Goal: Task Accomplishment & Management: Manage account settings

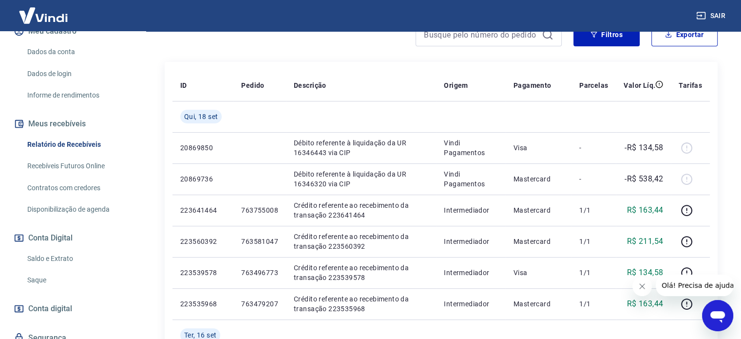
scroll to position [179, 0]
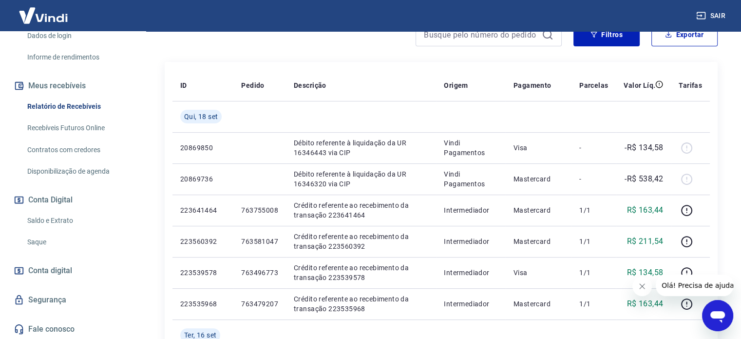
click at [49, 217] on link "Saldo e Extrato" at bounding box center [78, 220] width 111 height 20
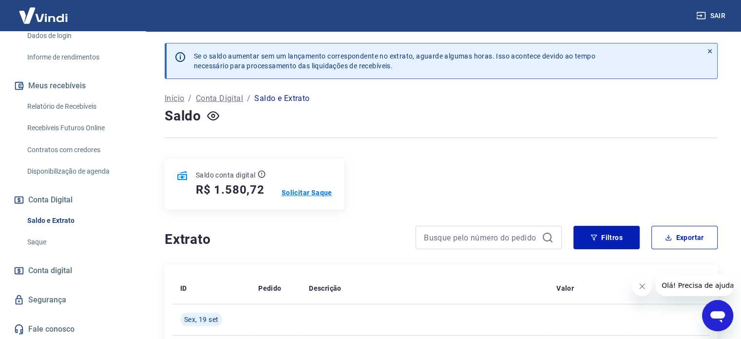
click at [298, 189] on p "Solicitar Saque" at bounding box center [307, 193] width 51 height 10
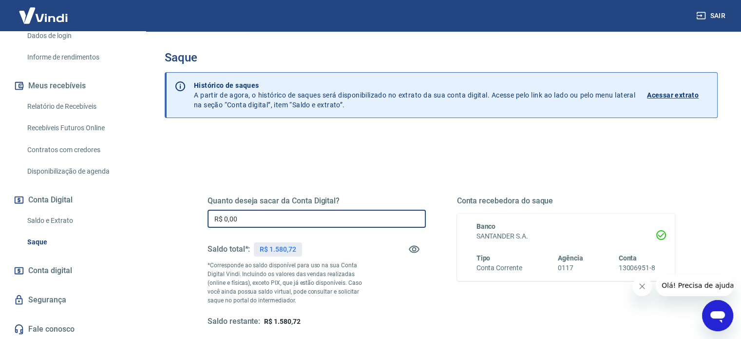
drag, startPoint x: 299, startPoint y: 221, endPoint x: 203, endPoint y: 212, distance: 96.4
click at [203, 212] on div "Quanto deseja sacar da Conta Digital? R$ 0,00 ​ Saldo total*: R$ 1.580,72 *Corr…" at bounding box center [441, 266] width 491 height 227
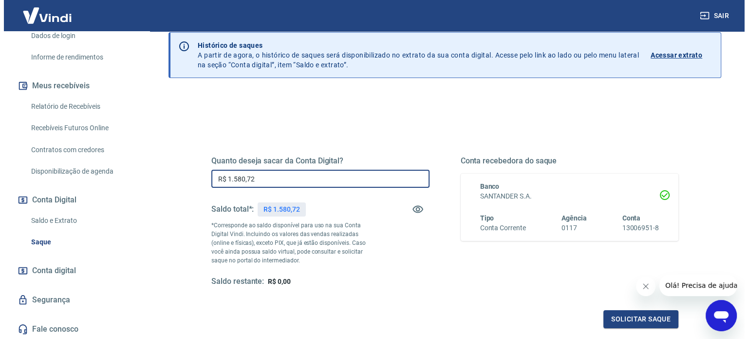
scroll to position [97, 0]
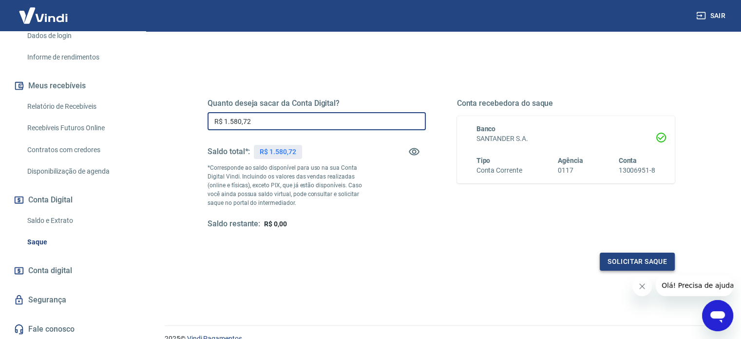
type input "R$ 1.580,72"
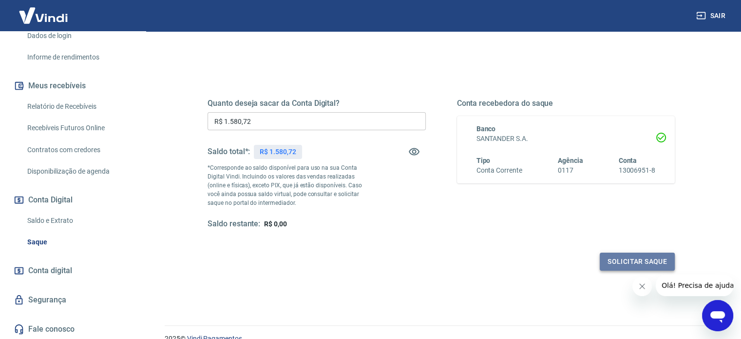
click at [618, 262] on button "Solicitar saque" at bounding box center [637, 261] width 75 height 18
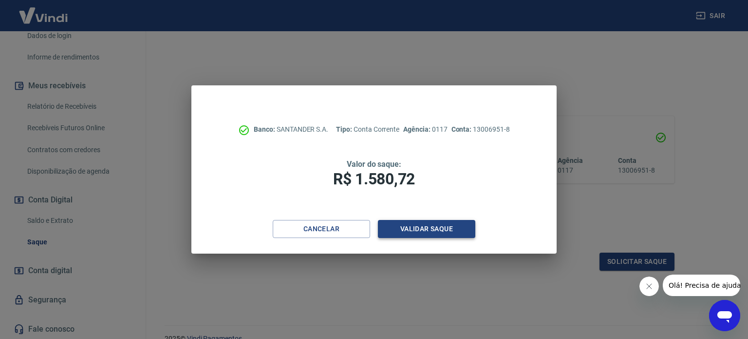
click at [425, 232] on button "Validar saque" at bounding box center [426, 229] width 97 height 18
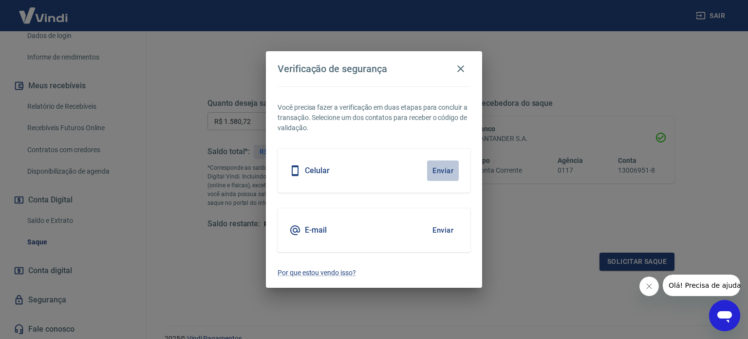
click at [445, 169] on button "Enviar" at bounding box center [443, 170] width 32 height 20
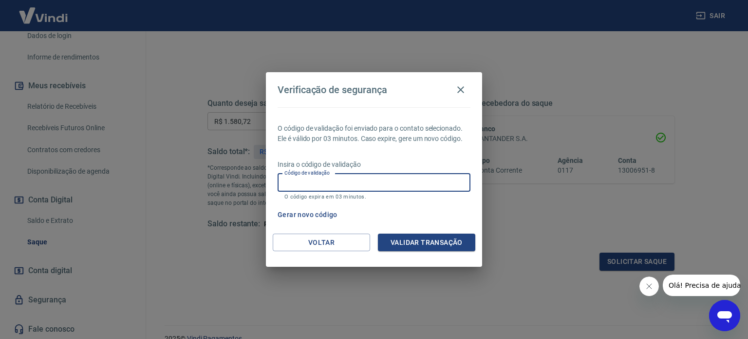
click at [363, 176] on input "Código de validação" at bounding box center [374, 182] width 193 height 18
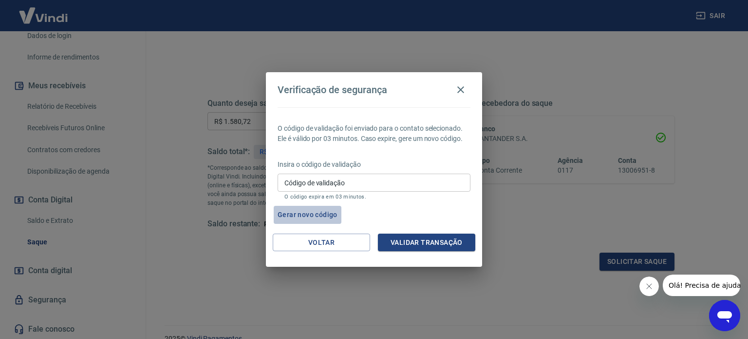
click at [310, 214] on button "Gerar novo código" at bounding box center [308, 215] width 68 height 18
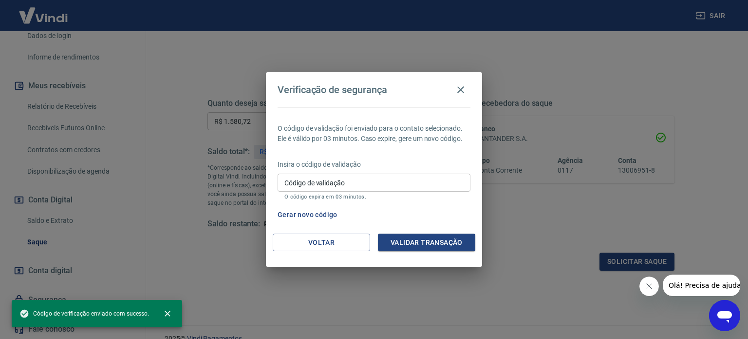
click at [340, 184] on input "Código de validação" at bounding box center [374, 182] width 193 height 18
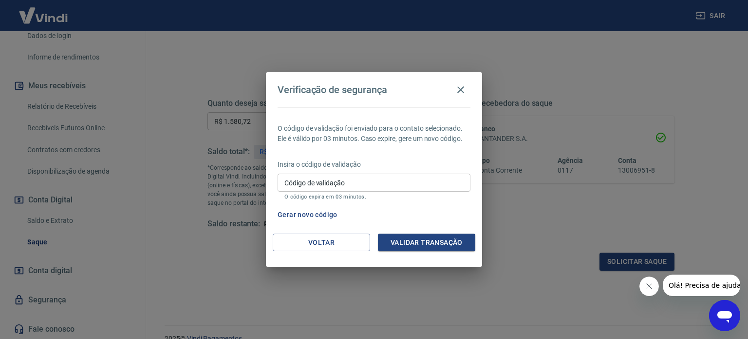
click at [720, 315] on icon "Abrir janela de mensagens" at bounding box center [725, 317] width 15 height 12
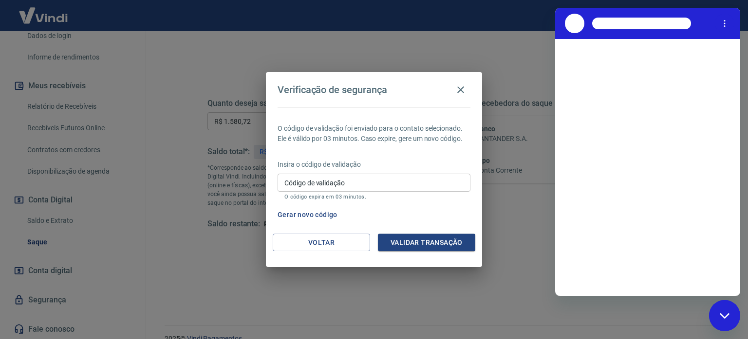
scroll to position [0, 0]
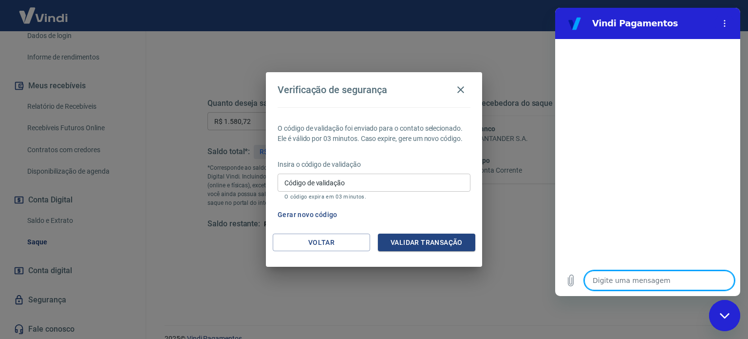
click at [631, 274] on textarea at bounding box center [660, 279] width 150 height 19
type textarea "O"
type textarea "x"
type textarea "OL"
type textarea "x"
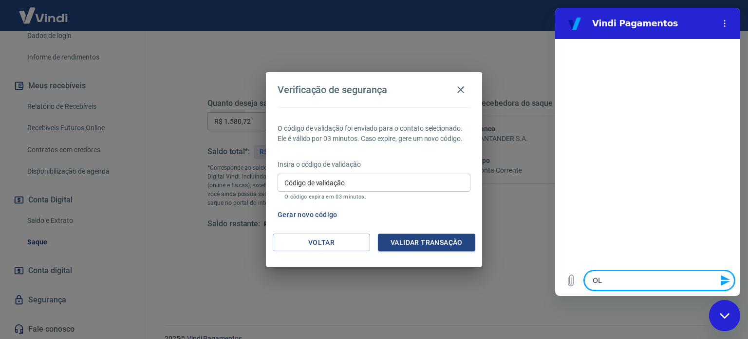
type textarea "OLA"
type textarea "x"
type textarea "OLA."
type textarea "x"
type textarea "OLA.."
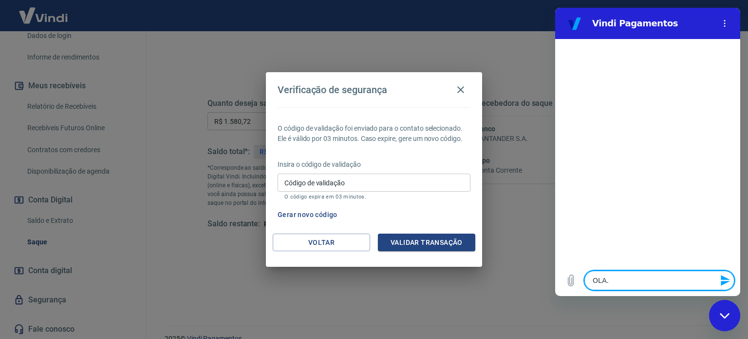
type textarea "x"
type textarea "OLA."
type textarea "x"
type textarea "OLA"
type textarea "x"
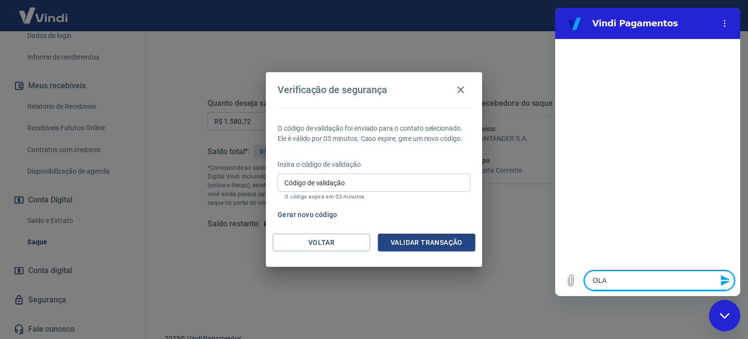
type textarea "OL"
type textarea "x"
type textarea "OLo"
type textarea "x"
type textarea "OL"
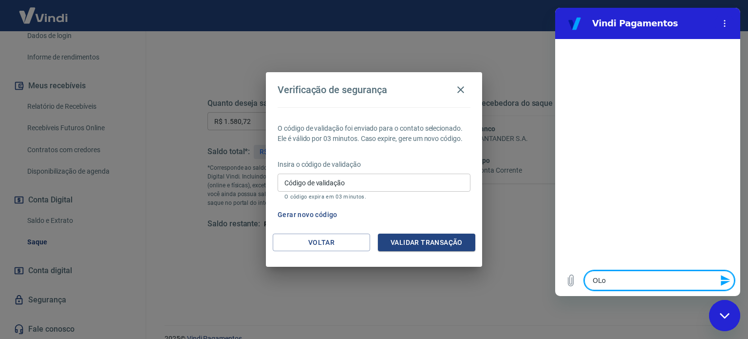
type textarea "x"
type textarea "O"
type textarea "x"
type textarea "Oo"
type textarea "x"
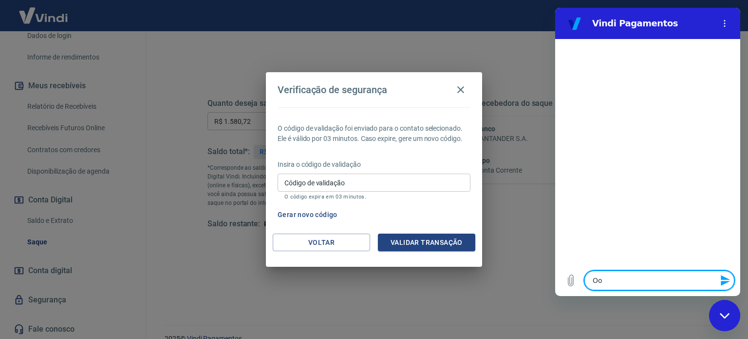
type textarea "Ool"
type textarea "x"
type textarea "Oo"
type textarea "x"
type textarea "O"
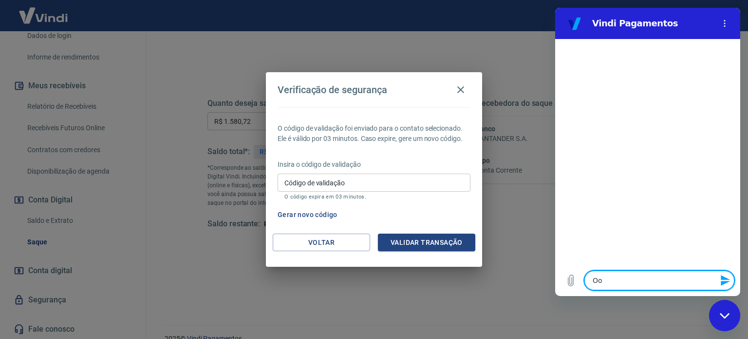
type textarea "x"
type textarea "Ol"
type textarea "x"
type textarea "[PERSON_NAME]"
type textarea "x"
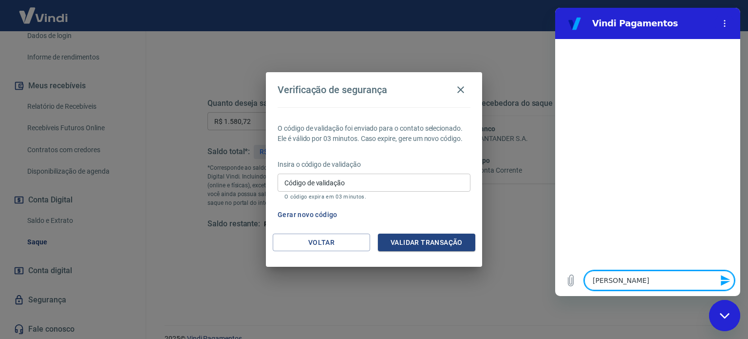
type textarea "[PERSON_NAME]."
type textarea "x"
type textarea "Ola.."
type textarea "x"
type textarea "Ola.."
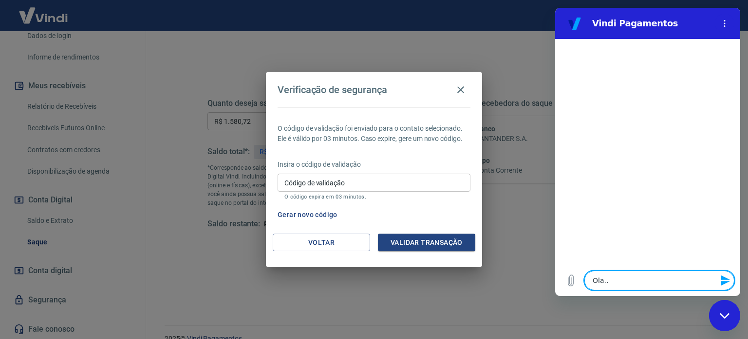
type textarea "x"
type textarea "Ola.. c"
type textarea "x"
type textarea "Ola.. co"
type textarea "x"
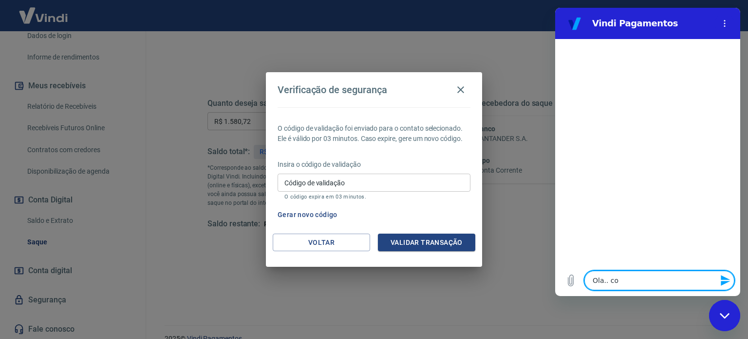
type textarea "Ola.. con"
type textarea "x"
type textarea "Ola.. cond"
type textarea "x"
type textarea "Ola.. condi"
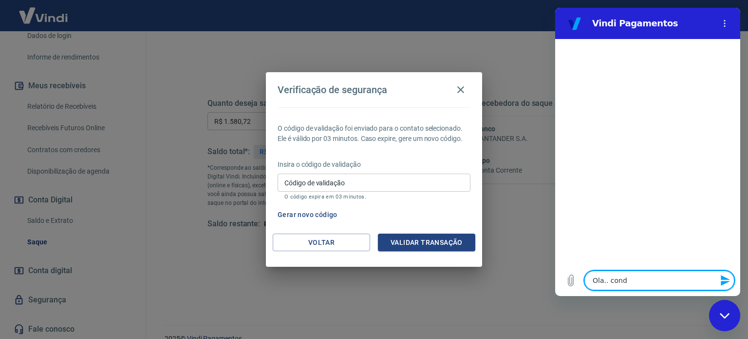
type textarea "x"
type textarea "Ola.. condig"
type textarea "x"
type textarea "Ola.. condigo"
type textarea "x"
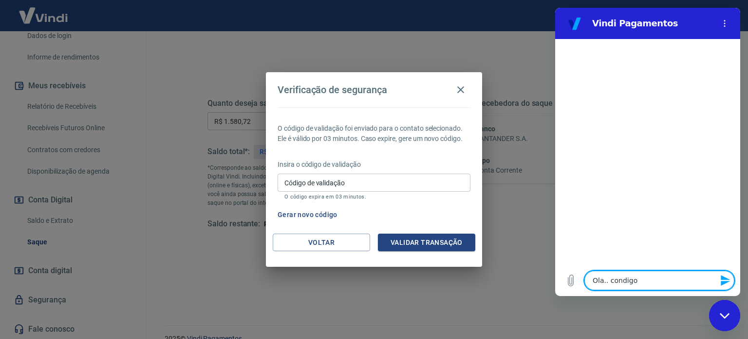
type textarea "Ola.. condigo"
type textarea "x"
type textarea "Ola.. condigo d"
type textarea "x"
type textarea "Ola.. condigo de"
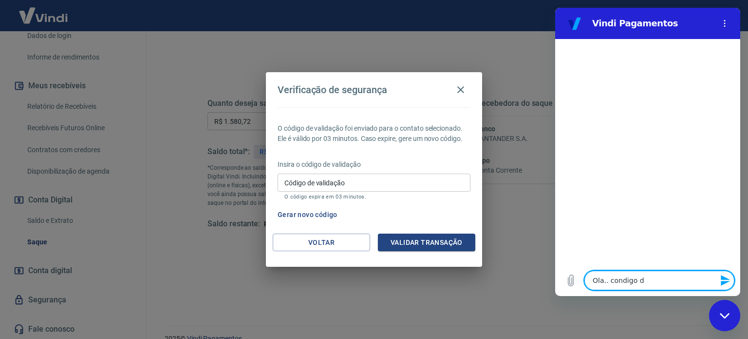
type textarea "x"
type textarea "Ola.. condigo de"
type textarea "x"
type textarea "Ola.. condigo de v"
type textarea "x"
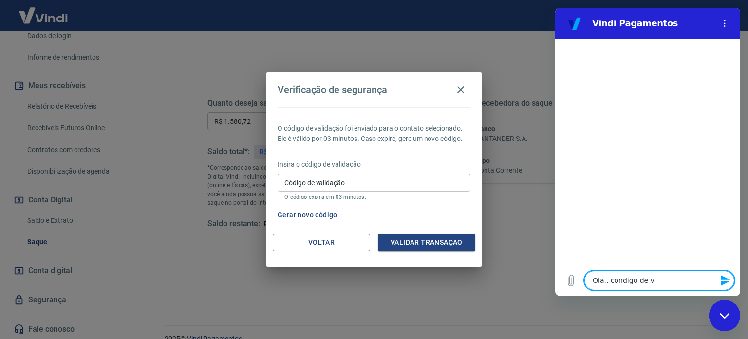
type textarea "Ola.. condigo de va"
type textarea "x"
type textarea "Ola.. condigo de v"
type textarea "x"
type textarea "Ola.. condigo de"
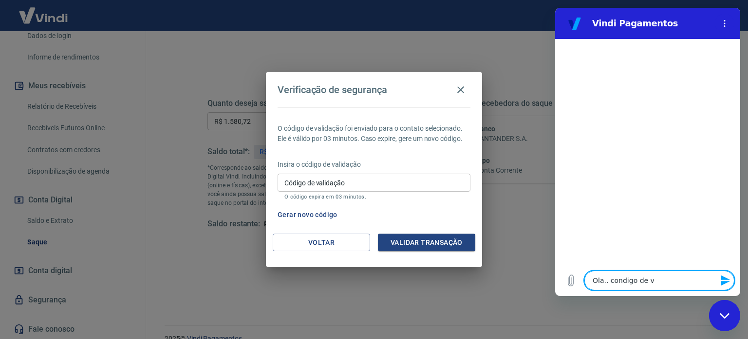
type textarea "x"
type textarea "Ola.. condigo de"
type textarea "x"
type textarea "Ola.. condigo d"
type textarea "x"
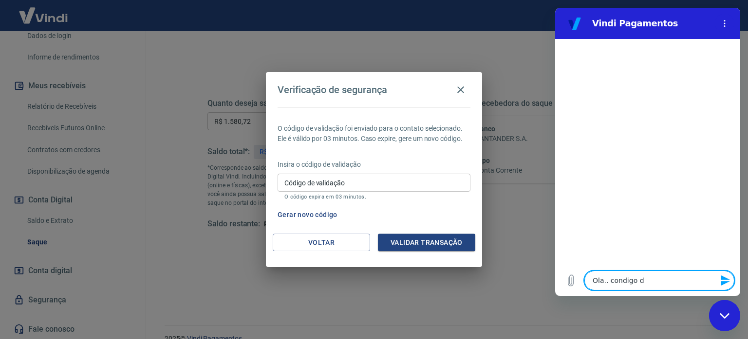
type textarea "Ola.. condigo"
type textarea "x"
type textarea "Ola.. condigo"
type textarea "x"
type textarea "Ola.. condig"
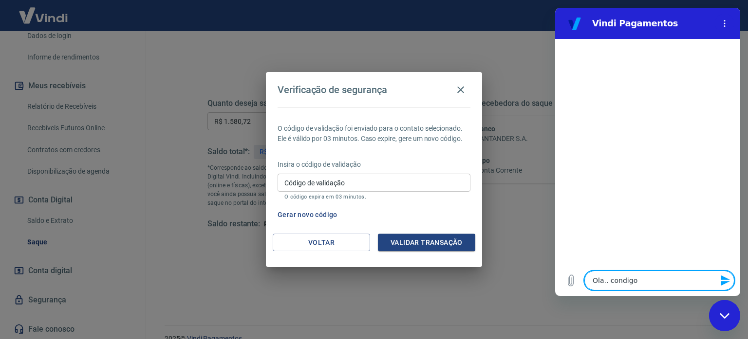
type textarea "x"
type textarea "Ola.. condi"
type textarea "x"
type textarea "Ola.. cond"
type textarea "x"
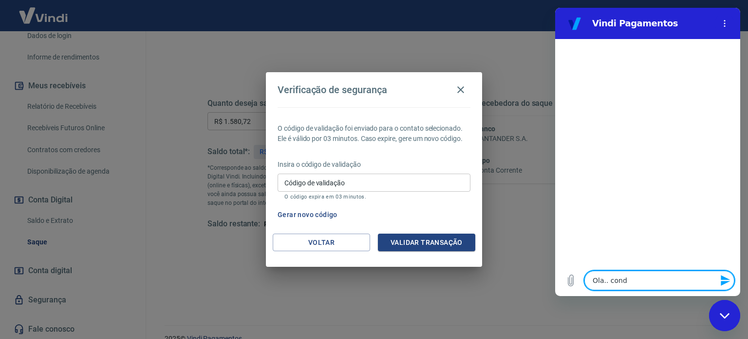
type textarea "Ola.. con"
type textarea "x"
type textarea "Ola.. co"
type textarea "x"
type textarea "Ola.. cod"
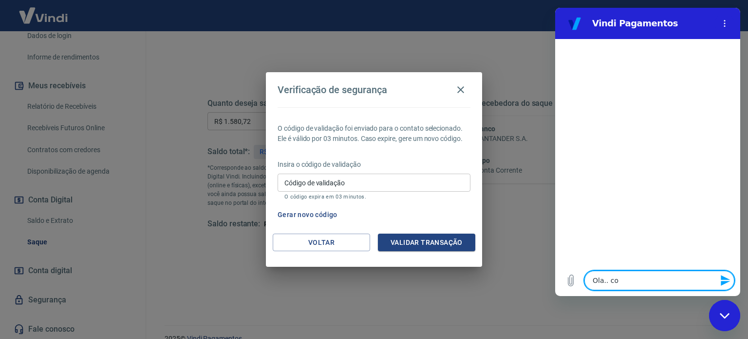
type textarea "x"
type textarea "Ola.. codi"
type textarea "x"
type textarea "Ola.. codig"
type textarea "x"
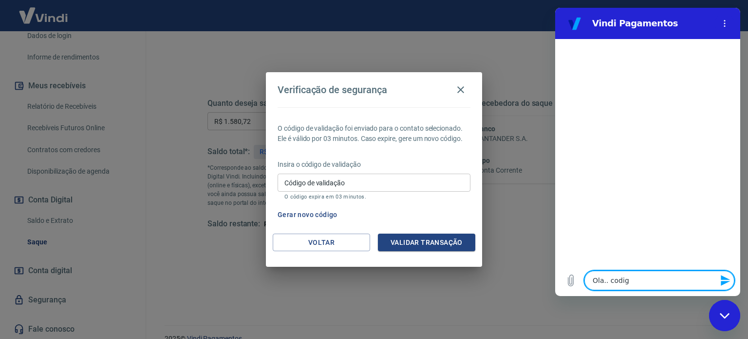
type textarea "Ola.. codigo"
type textarea "x"
type textarea "Ola.. codigo"
type textarea "x"
type textarea "Ola.. codigo d"
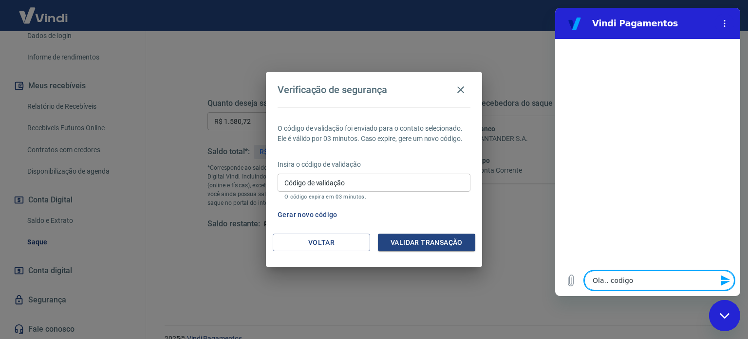
type textarea "x"
type textarea "Ola.. codigo de"
type textarea "x"
type textarea "Ola.. codigo de"
type textarea "x"
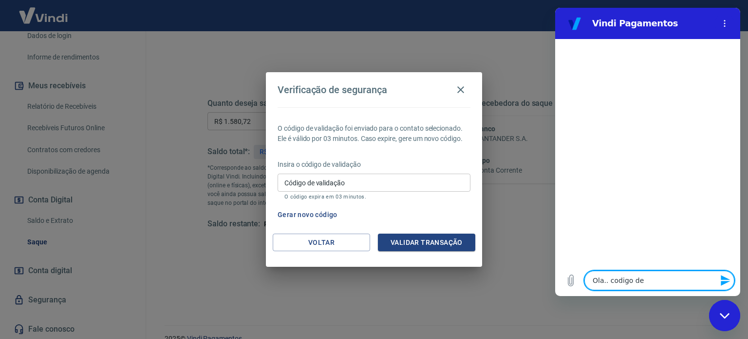
type textarea "Ola.. codigo de v"
type textarea "x"
type textarea "Ola.. codigo de va"
type textarea "x"
type textarea "Ola.. codigo de val"
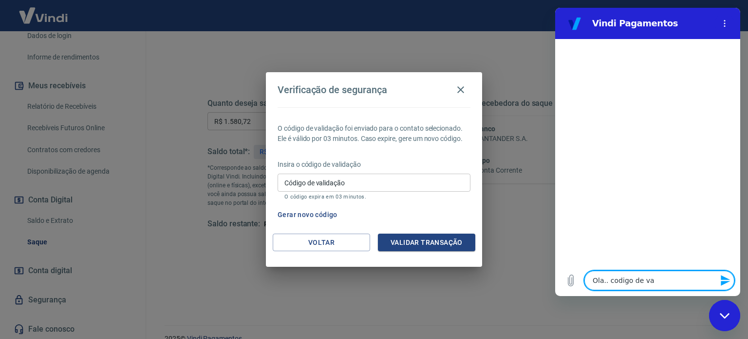
type textarea "x"
type textarea "Ola.. codigo de vali"
type textarea "x"
type textarea "Ola.. codigo de valid"
type textarea "x"
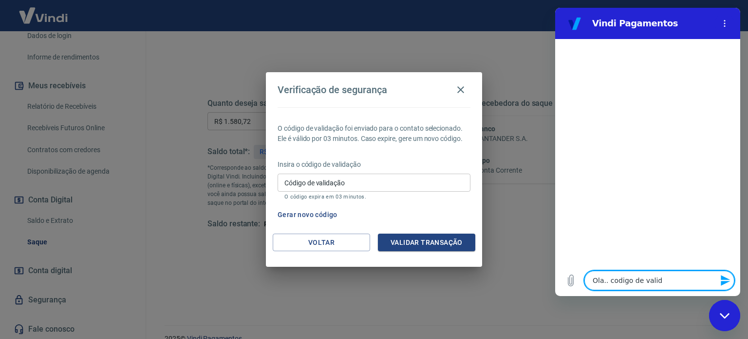
type textarea "Ola.. codigo de valida"
type textarea "x"
type textarea "Ola.. codigo de validaç"
type textarea "x"
type textarea "Ola.. codigo de validaçã"
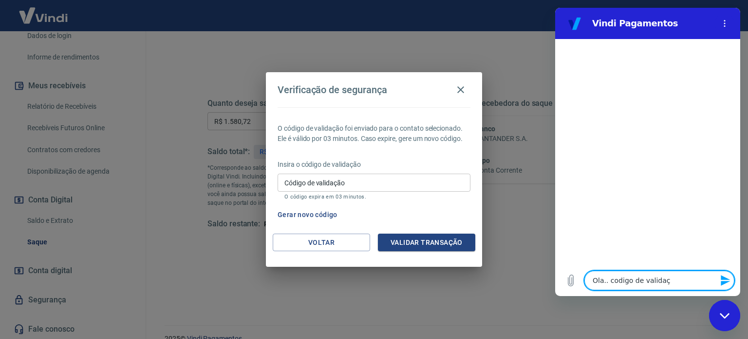
type textarea "x"
type textarea "Ola.. codigo de validação"
type textarea "x"
type textarea "Ola.. codigo de validação"
type textarea "x"
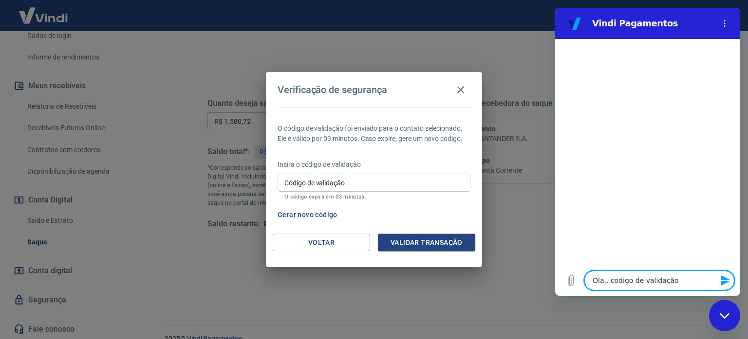
type textarea "Ola.. codigo de validação n"
type textarea "x"
type textarea "Ola.. codigo de validação nã"
type textarea "x"
type textarea "Ola.. codigo de validação não"
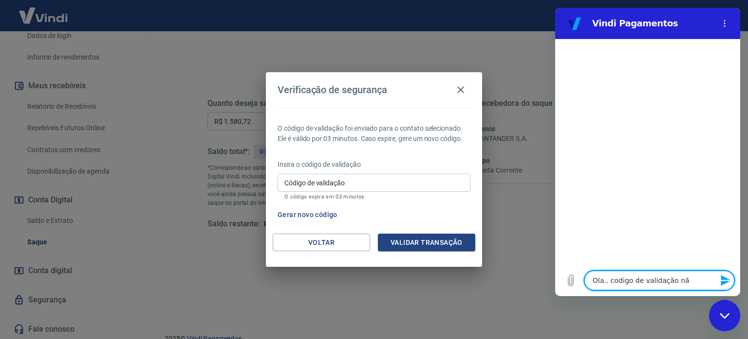
type textarea "x"
type textarea "Ola.. codigo de validação não"
type textarea "x"
type textarea "Ola.. codigo de validação não e"
type textarea "x"
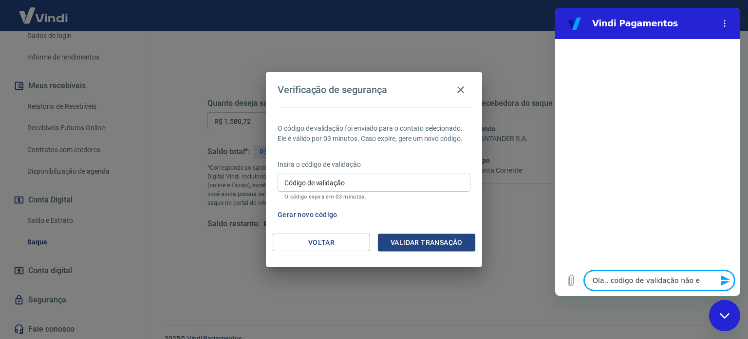
type textarea "Ola.. codigo de validação não es"
type textarea "x"
type textarea "Ola.. codigo de validação não est"
type textarea "x"
type textarea "Ola.. codigo de validação não está"
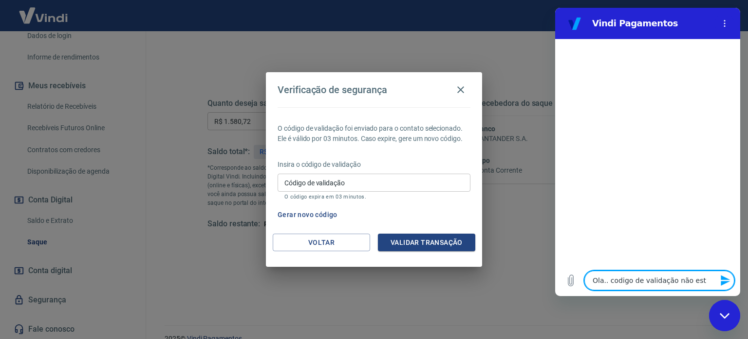
type textarea "x"
type textarea "Ola.. codigo de validação não está"
type textarea "x"
type textarea "Ola.. codigo de validação não está c"
type textarea "x"
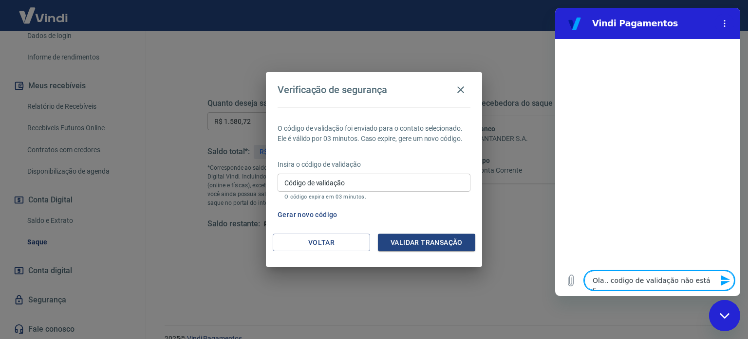
type textarea "Ola.. codigo de validação não está ch"
type textarea "x"
type textarea "Ola.. codigo de validação não está che"
type textarea "x"
type textarea "Ola.. codigo de validação não está cheg"
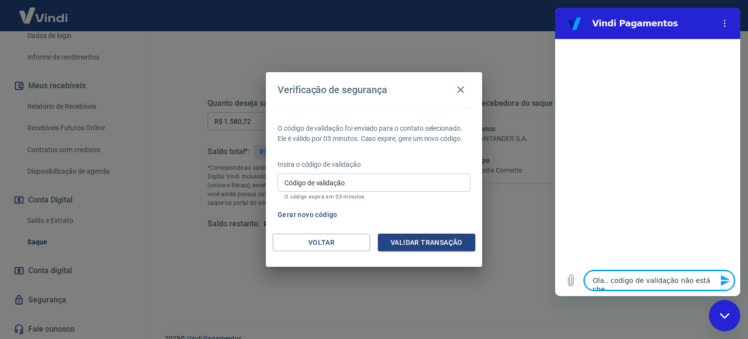
type textarea "x"
type textarea "Ola.. codigo de validação não está chega"
type textarea "x"
type textarea "Ola.. codigo de validação não está chegan"
type textarea "x"
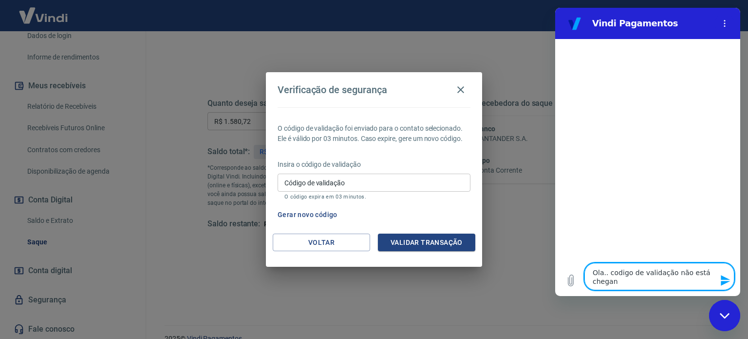
type textarea "Ola.. codigo de validação não está chegand"
type textarea "x"
type textarea "Ola.. codigo de validação não está chegando"
type textarea "x"
type textarea "Ola.. codigo de validação não está chegando"
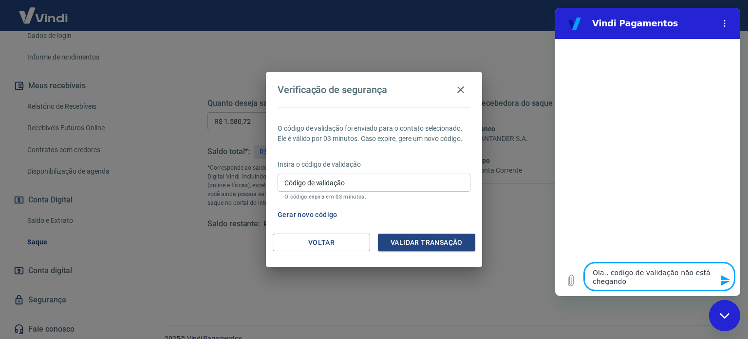
type textarea "x"
type textarea "Ola.. codigo de validação não está chegando"
type textarea "x"
type textarea "Ola.. codigo de validação não está chegando."
type textarea "x"
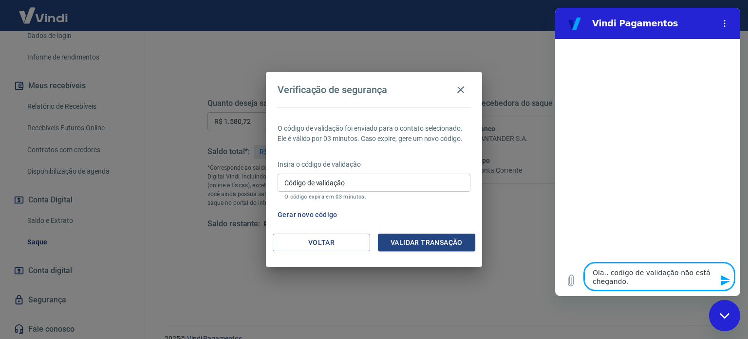
type textarea "Ola.. codigo de validação não está chegando.."
type textarea "x"
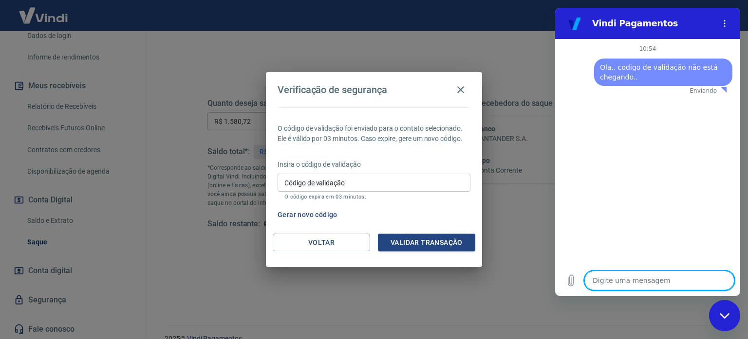
type textarea "x"
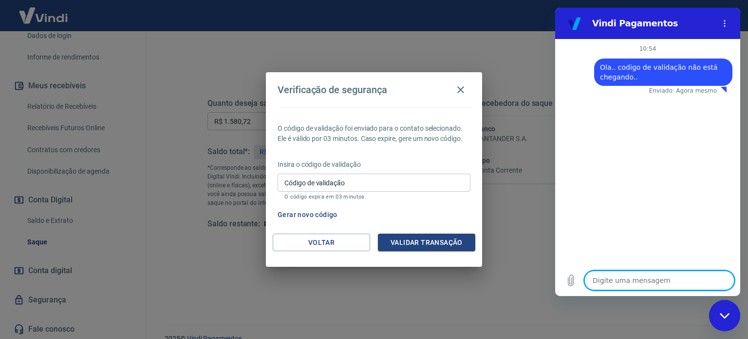
type textarea "p"
type textarea "x"
type textarea "pr"
type textarea "x"
type textarea "pre"
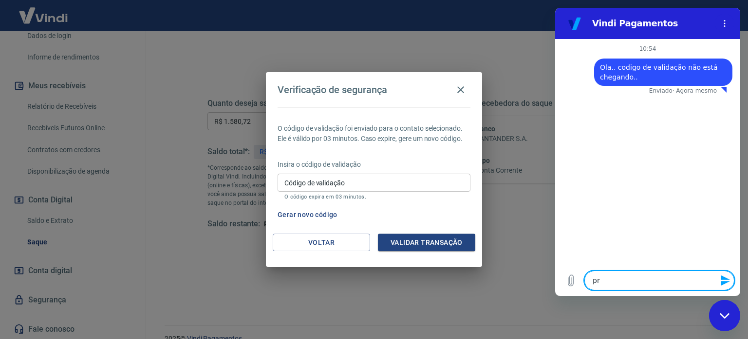
type textarea "x"
type textarea "prec"
type textarea "x"
type textarea "preci"
type textarea "x"
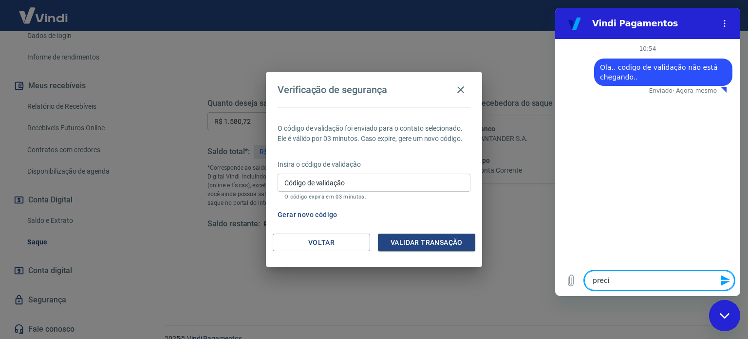
type textarea "precis"
type textarea "x"
type textarea "preciso"
type textarea "x"
type textarea "precis"
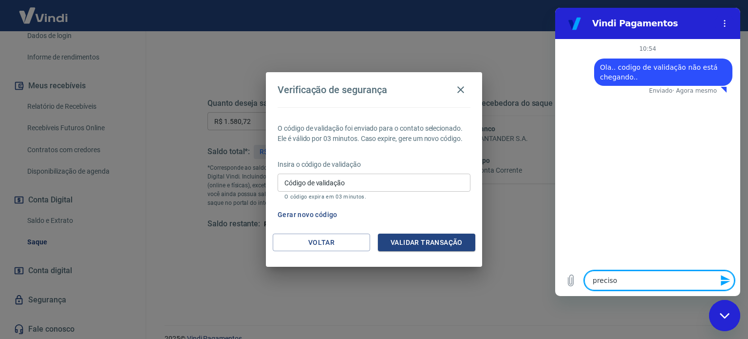
type textarea "x"
type textarea "preci"
type textarea "x"
type textarea "prec"
type textarea "x"
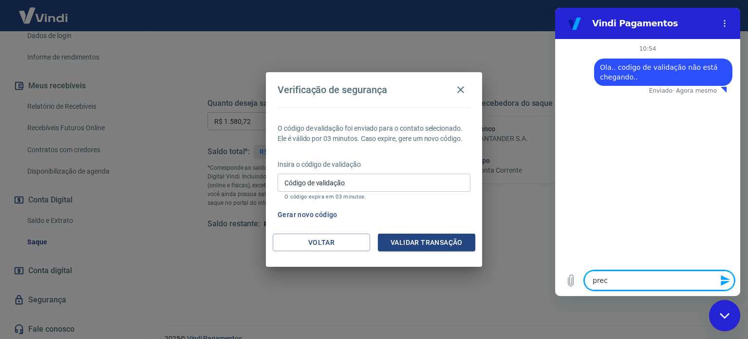
type textarea "pre"
type textarea "x"
type textarea "pr"
type textarea "x"
type textarea "p"
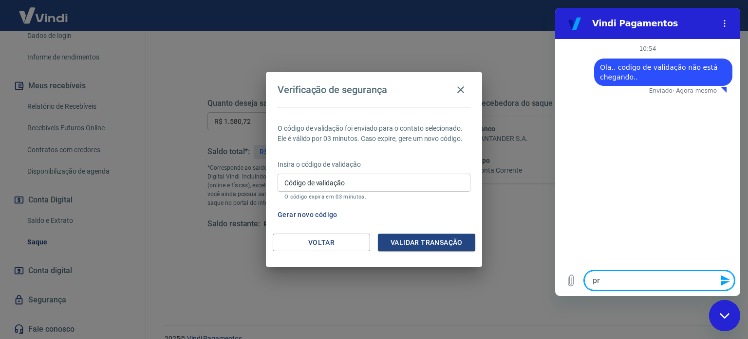
type textarea "x"
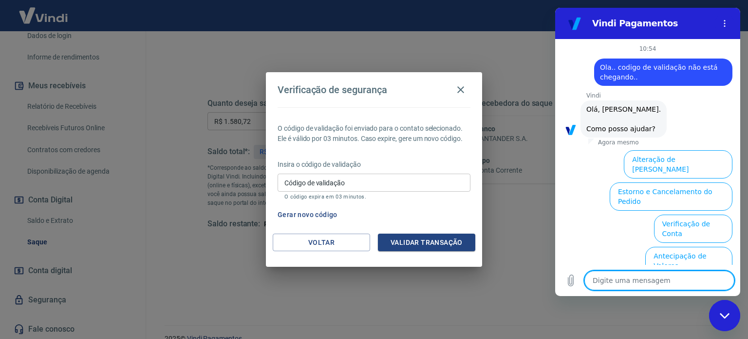
scroll to position [84, 0]
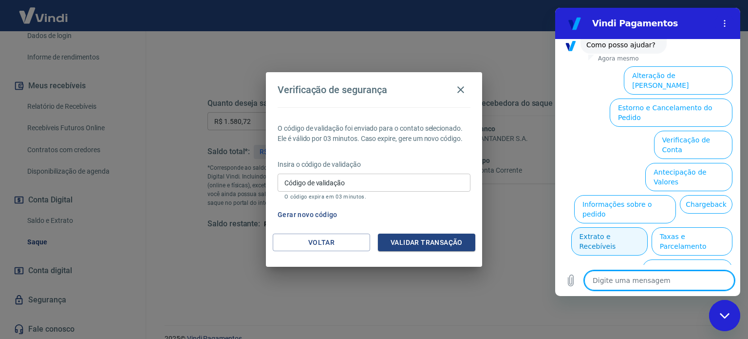
click at [648, 227] on button "Extrato e Recebíveis" at bounding box center [609, 241] width 76 height 28
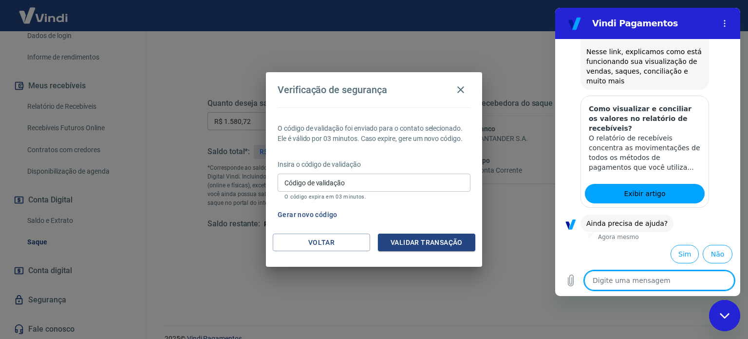
scroll to position [123, 0]
click at [676, 258] on button "Sim" at bounding box center [685, 254] width 28 height 19
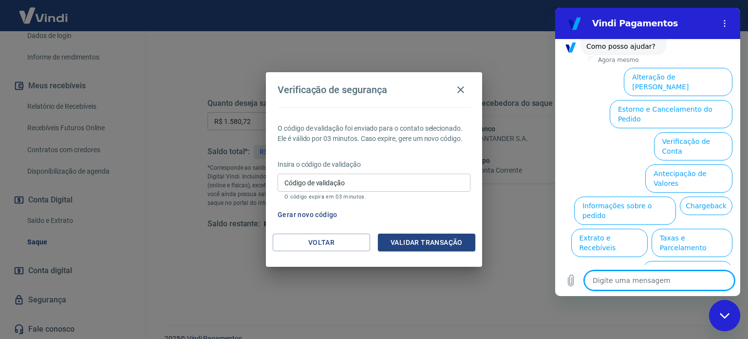
scroll to position [425, 0]
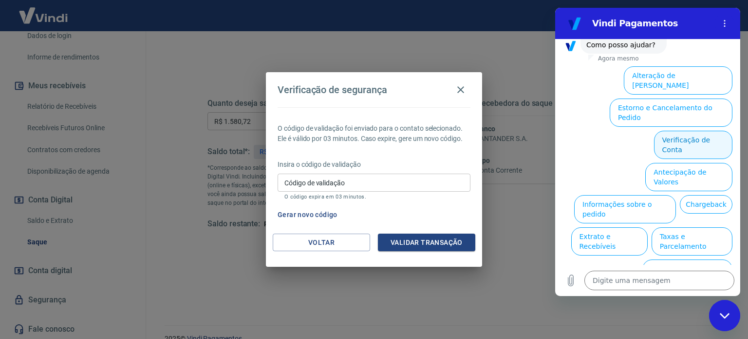
click at [699, 131] on button "Verificação de Conta" at bounding box center [693, 145] width 78 height 28
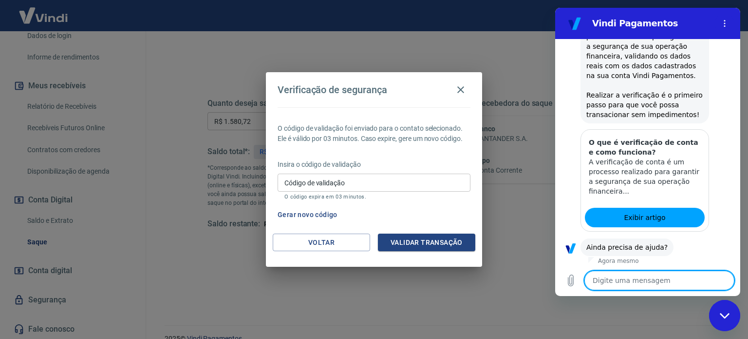
scroll to position [522, 0]
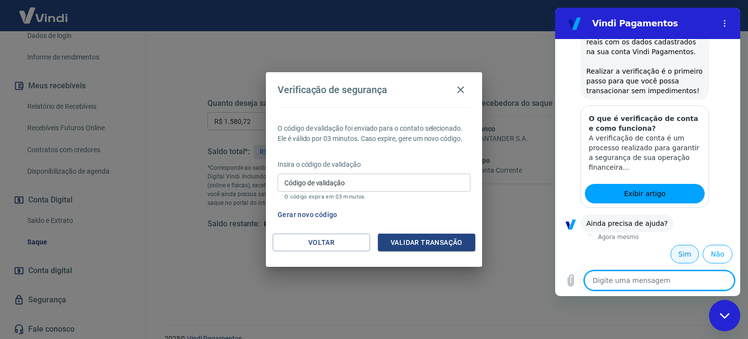
click at [674, 255] on button "Sim" at bounding box center [685, 254] width 28 height 19
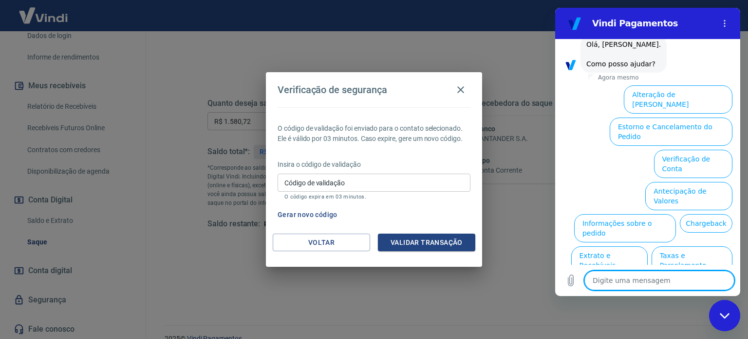
scroll to position [775, 0]
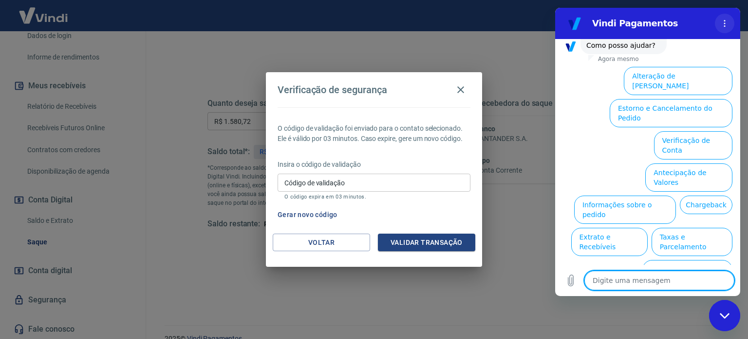
click at [730, 28] on button "Menu de opções" at bounding box center [724, 23] width 19 height 19
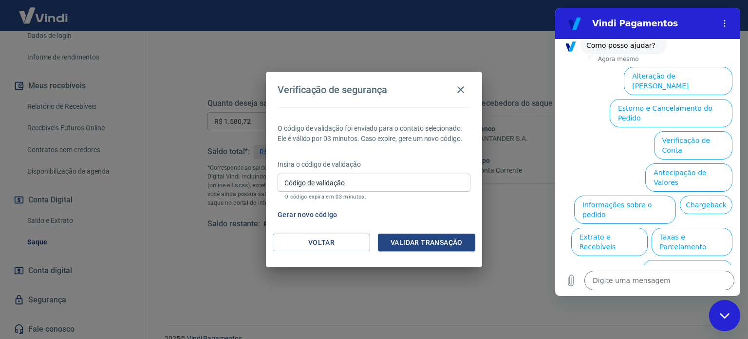
click at [719, 314] on div "Fechar janela de mensagens" at bounding box center [724, 315] width 29 height 29
type textarea "x"
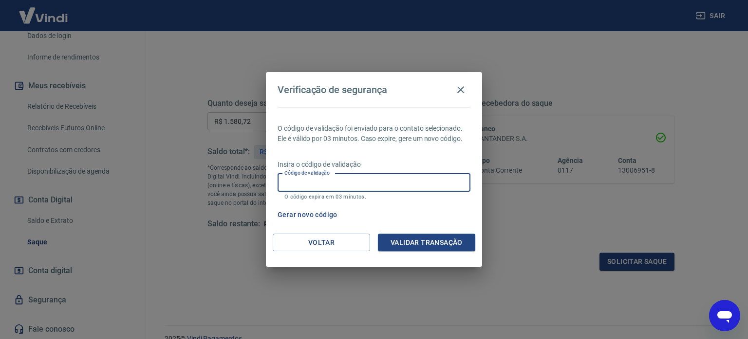
click at [376, 184] on input "Código de validação" at bounding box center [374, 182] width 193 height 18
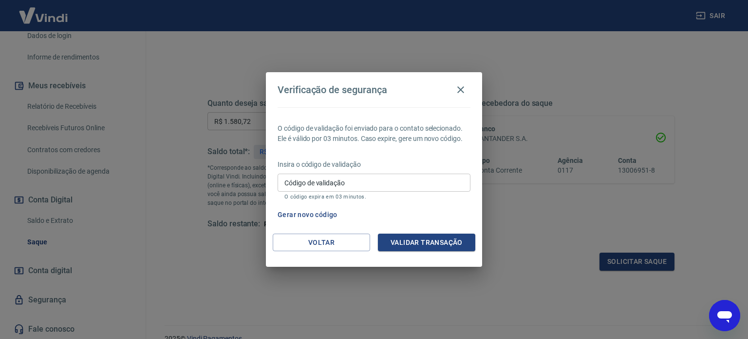
click at [507, 206] on div "Verificação de segurança O código de validação foi enviado para o contato selec…" at bounding box center [374, 169] width 748 height 339
click at [306, 243] on button "Voltar" at bounding box center [321, 242] width 97 height 18
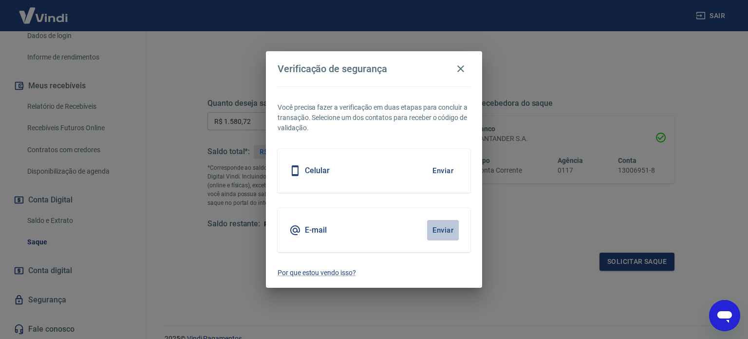
click at [446, 229] on button "Enviar" at bounding box center [443, 230] width 32 height 20
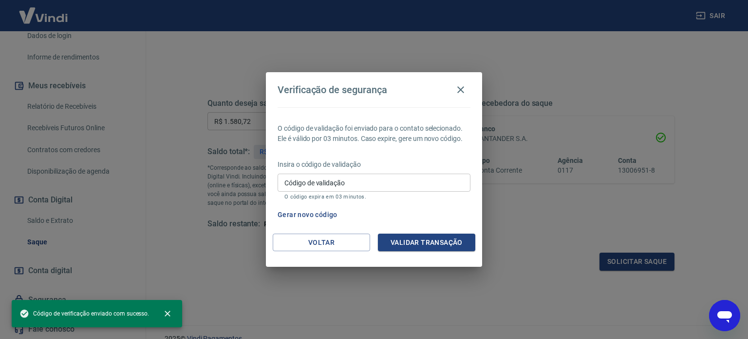
click at [331, 188] on input "Código de validação" at bounding box center [374, 182] width 193 height 18
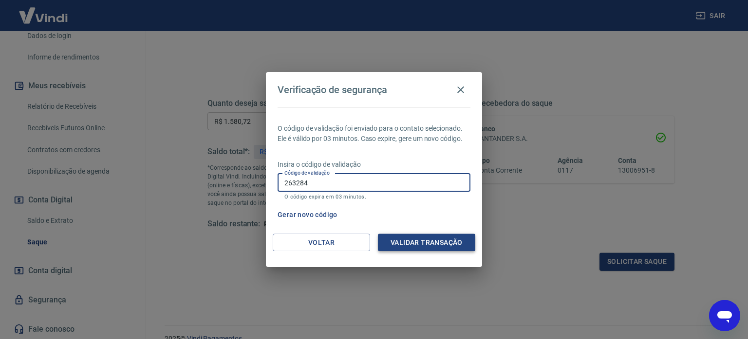
type input "263284"
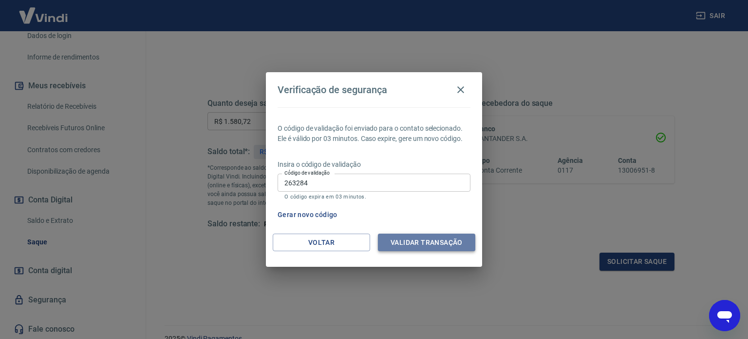
click at [409, 245] on button "Validar transação" at bounding box center [426, 242] width 97 height 18
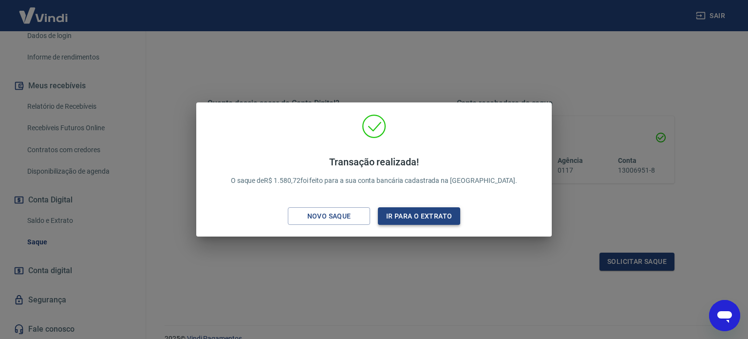
click at [423, 216] on button "Ir para o extrato" at bounding box center [419, 216] width 82 height 18
